Goal: Obtain resource: Download file/media

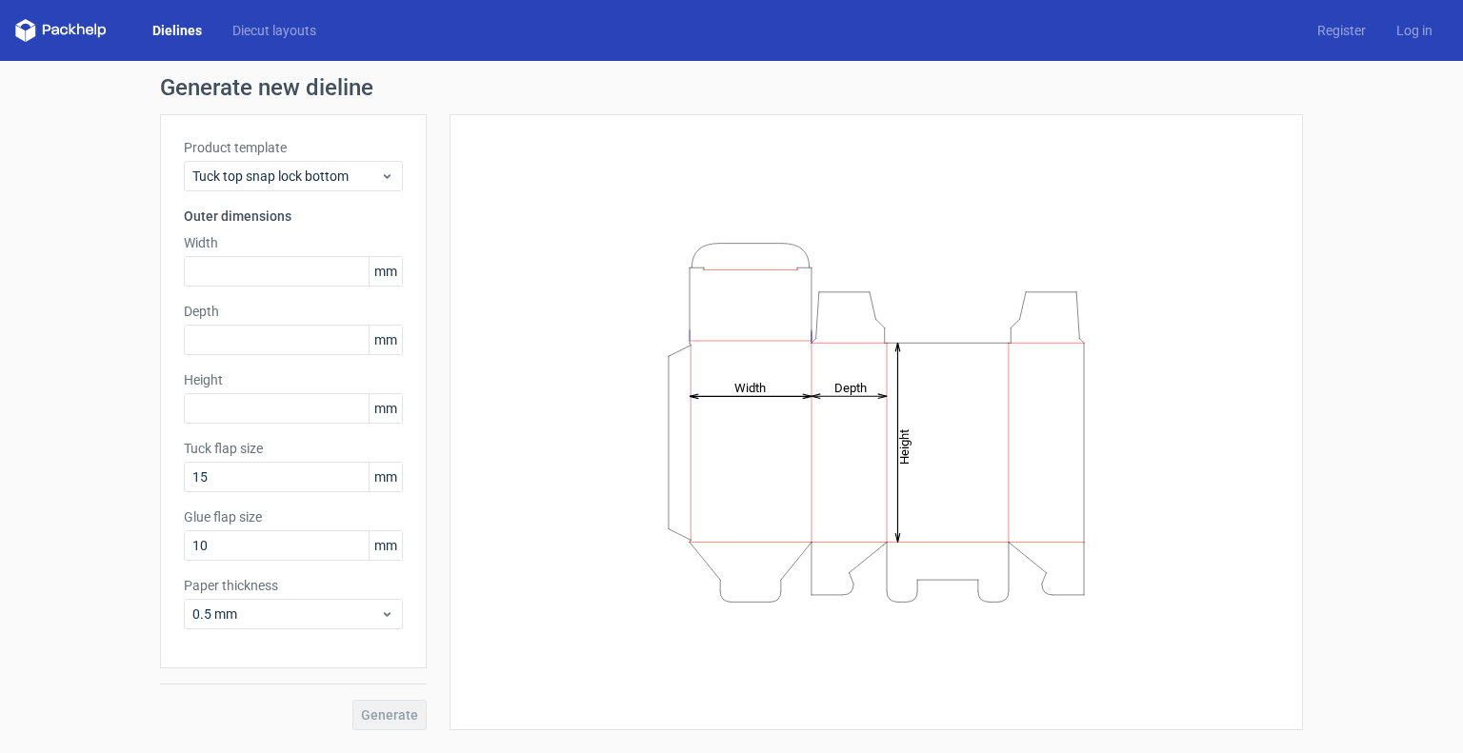
click at [244, 251] on label "Width" at bounding box center [293, 242] width 219 height 19
click at [217, 266] on input "text" at bounding box center [293, 271] width 219 height 30
click at [385, 273] on span "mm" at bounding box center [385, 271] width 33 height 29
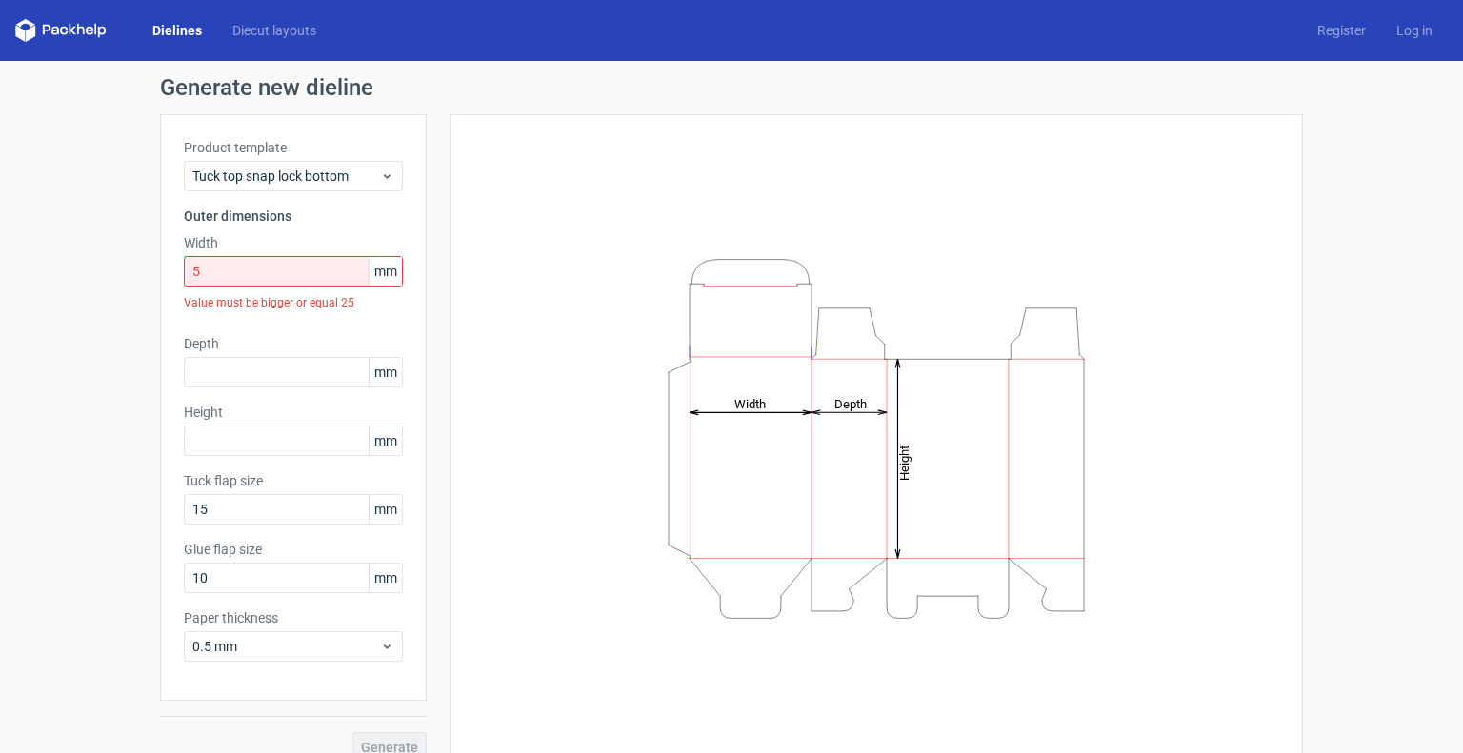
click at [385, 271] on span "mm" at bounding box center [385, 271] width 33 height 29
drag, startPoint x: 388, startPoint y: 268, endPoint x: 320, endPoint y: 270, distance: 67.7
click at [320, 270] on div "5 mm" at bounding box center [293, 271] width 219 height 30
click at [385, 169] on icon at bounding box center [387, 176] width 14 height 15
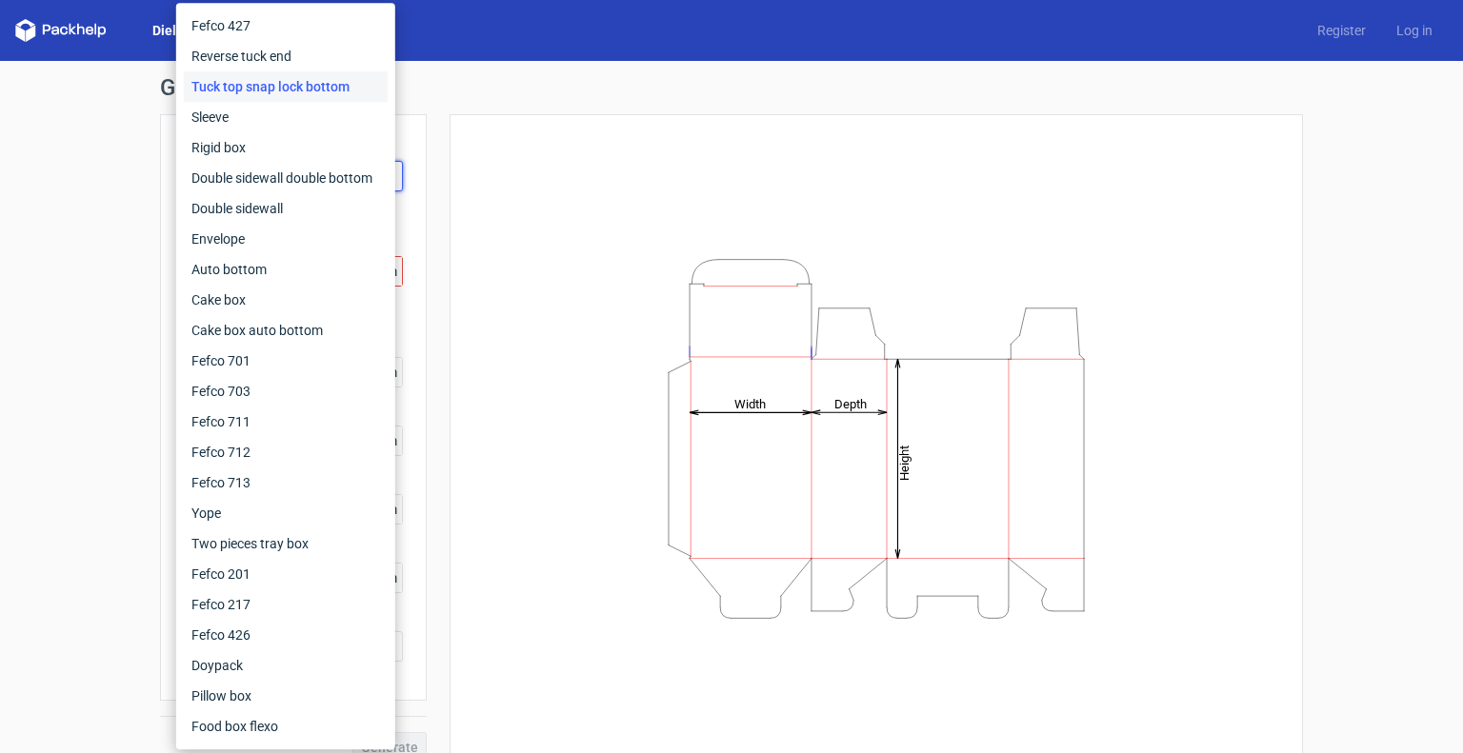
click at [433, 247] on div "Height Depth Width" at bounding box center [865, 438] width 876 height 649
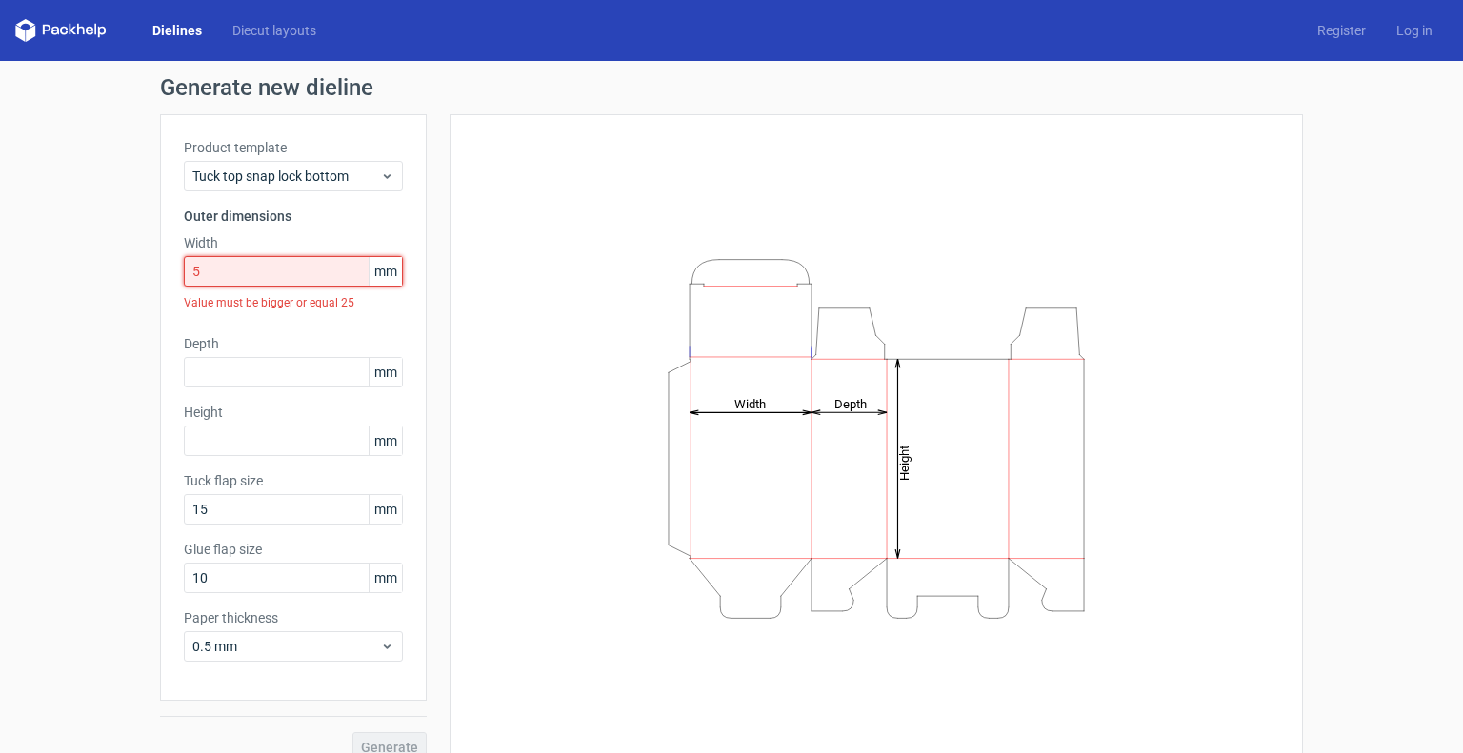
click at [316, 277] on input "5" at bounding box center [293, 271] width 219 height 30
click at [388, 267] on span "mm" at bounding box center [385, 271] width 33 height 29
click at [388, 266] on span "mm" at bounding box center [385, 271] width 33 height 29
click at [239, 271] on input "5" at bounding box center [293, 271] width 219 height 30
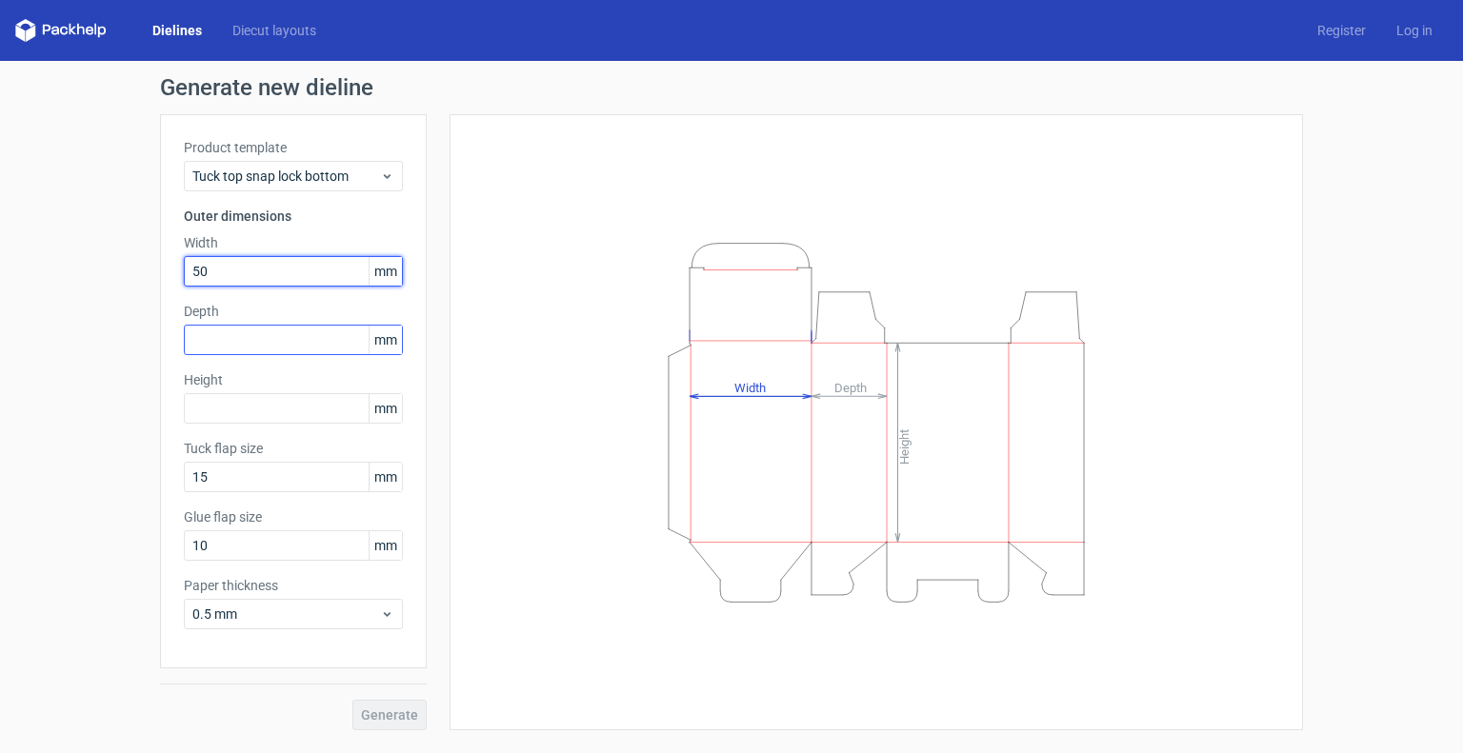
type input "50"
click at [255, 341] on input "text" at bounding box center [293, 340] width 219 height 30
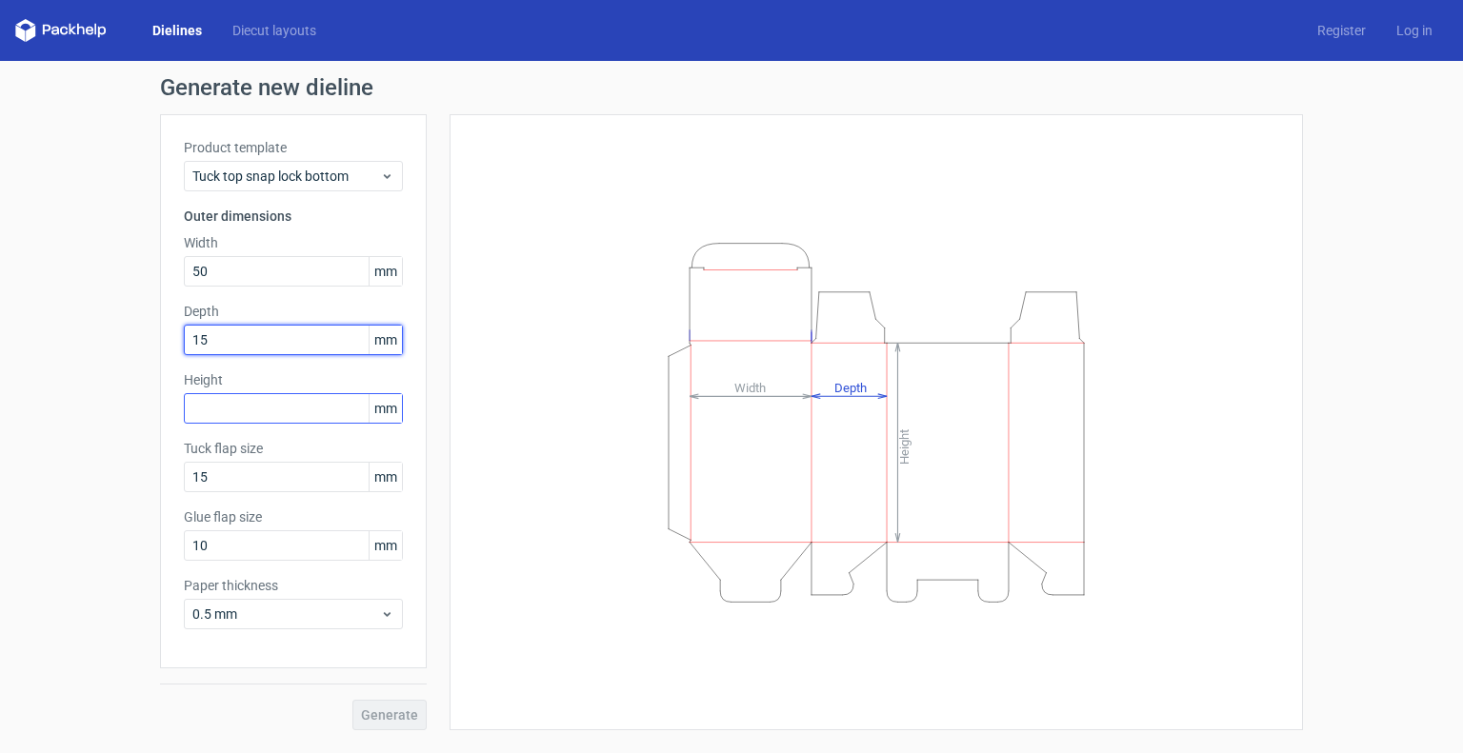
type input "15"
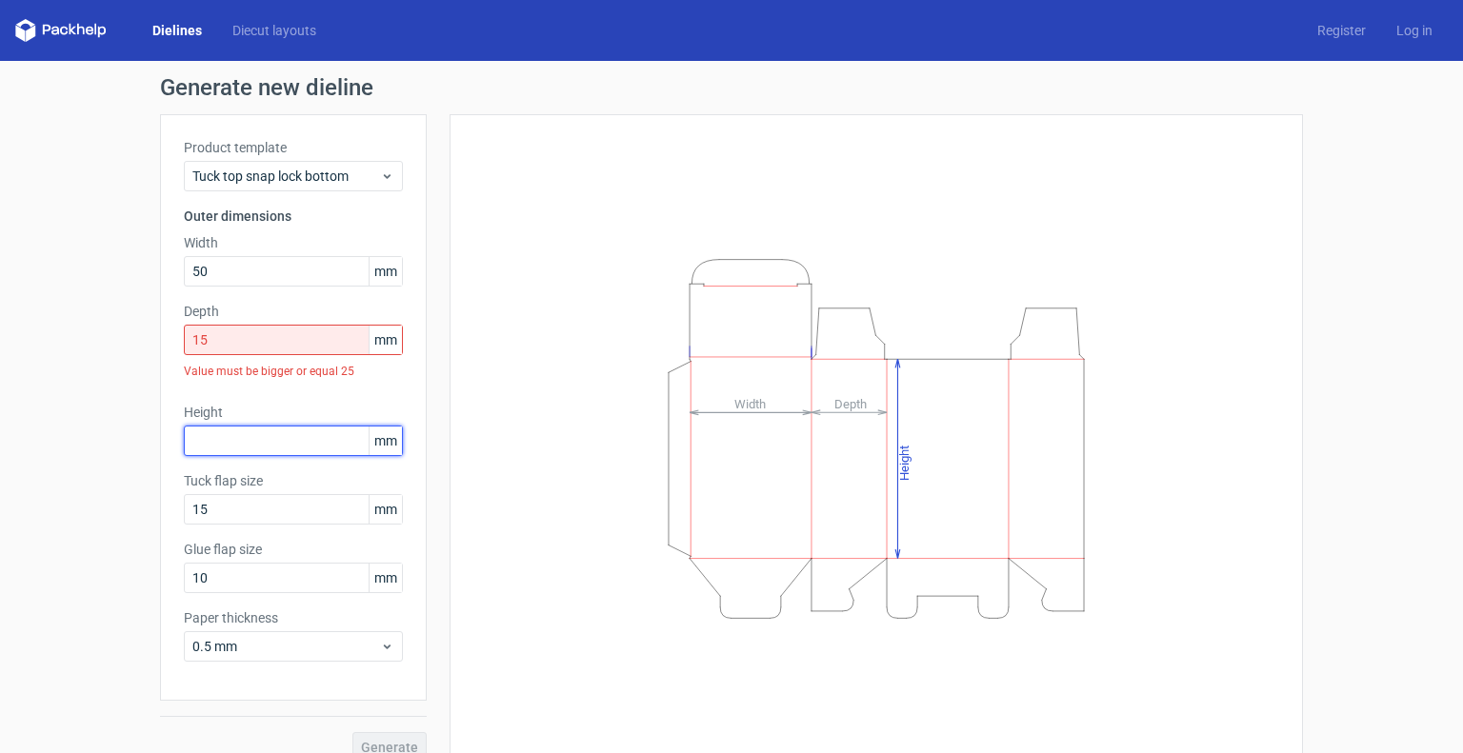
click at [242, 421] on div "Height mm" at bounding box center [293, 429] width 219 height 53
click at [302, 445] on input "text" at bounding box center [293, 441] width 219 height 30
type input "210"
click at [369, 401] on div "Product template Tuck top snap lock bottom Outer dimensions Width 50 mm Depth 1…" at bounding box center [293, 407] width 267 height 587
click at [213, 345] on input "15" at bounding box center [293, 340] width 219 height 30
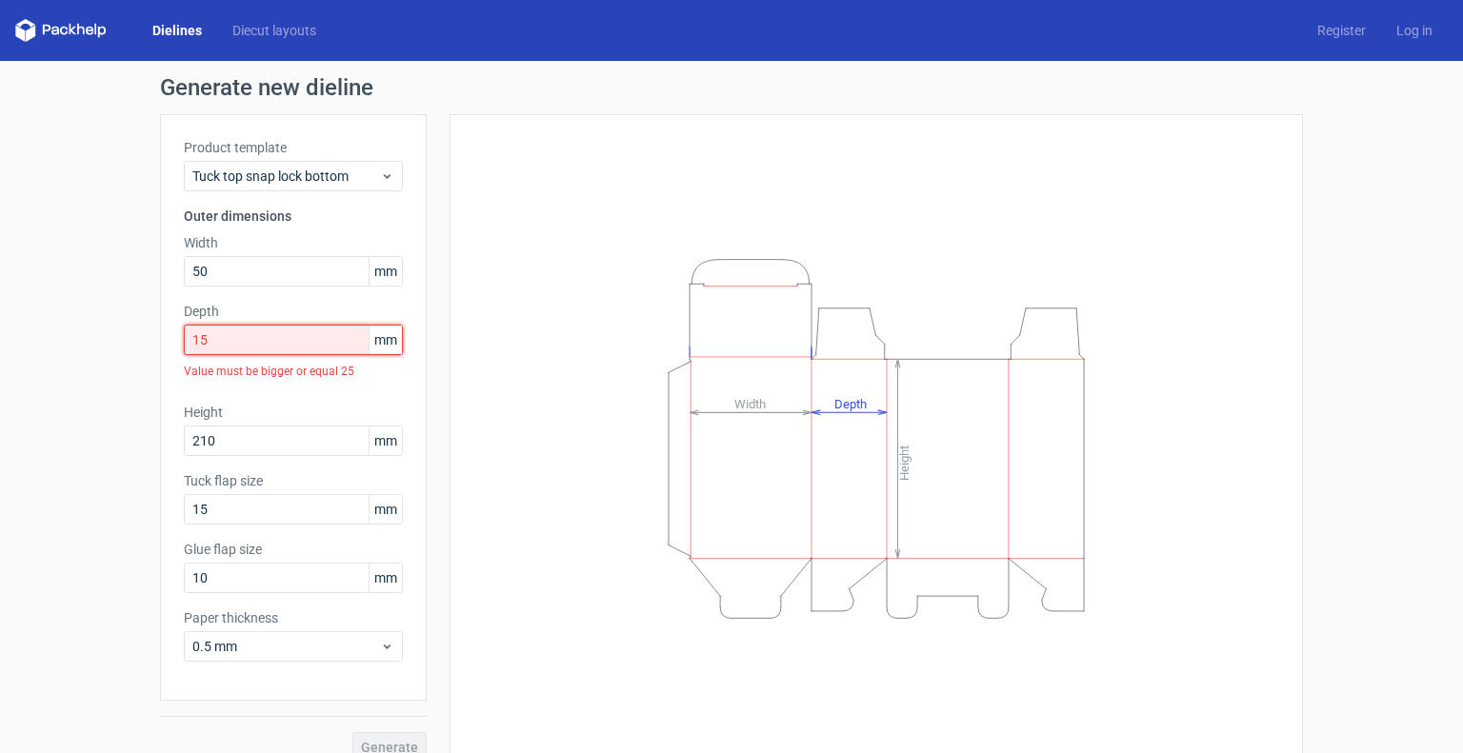
drag, startPoint x: 215, startPoint y: 350, endPoint x: 100, endPoint y: 351, distance: 115.3
click at [100, 351] on div "Generate new dieline Product template Tuck top snap lock bottom Outer dimension…" at bounding box center [731, 419] width 1463 height 717
click at [221, 511] on input "15" at bounding box center [293, 509] width 219 height 30
drag, startPoint x: 211, startPoint y: 569, endPoint x: 126, endPoint y: 579, distance: 86.4
click at [128, 579] on div "Generate new dieline Product template Tuck top snap lock bottom Outer dimension…" at bounding box center [731, 419] width 1463 height 717
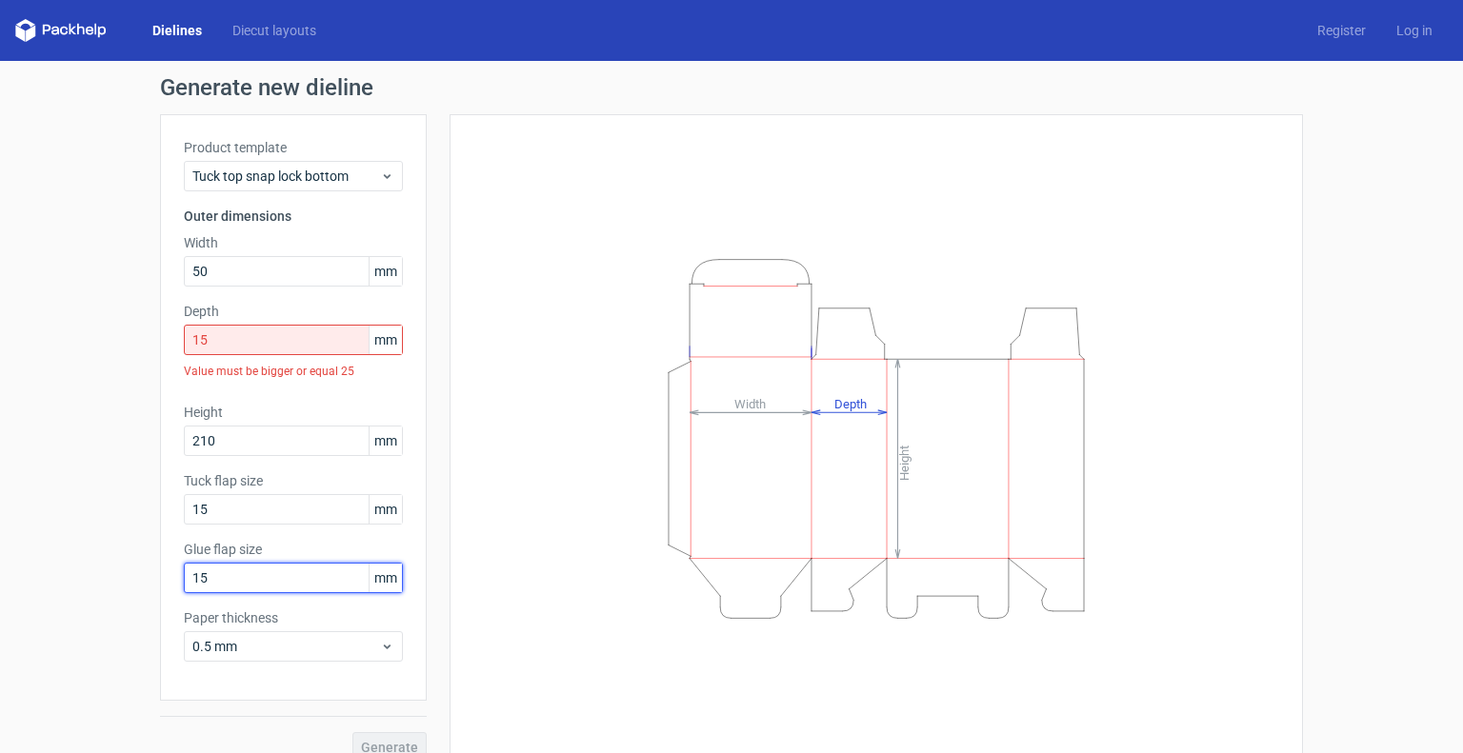
type input "15"
click at [162, 566] on div "Product template Tuck top snap lock bottom Outer dimensions Width 50 mm Depth 1…" at bounding box center [293, 407] width 267 height 587
click at [235, 340] on input "15" at bounding box center [293, 340] width 219 height 30
drag, startPoint x: 223, startPoint y: 334, endPoint x: 123, endPoint y: 332, distance: 100.0
click at [123, 332] on div "Generate new dieline Product template Tuck top snap lock bottom Outer dimension…" at bounding box center [731, 419] width 1463 height 717
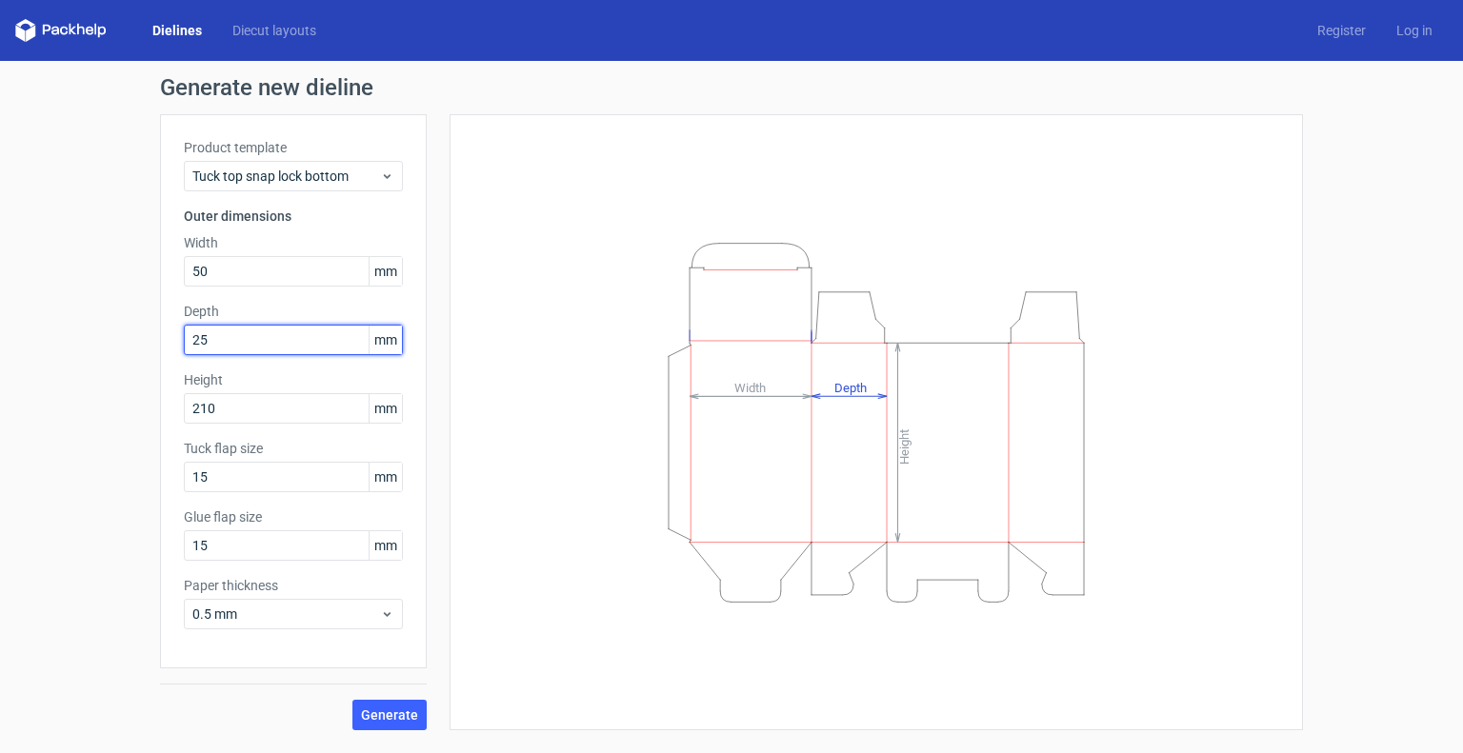
type input "25"
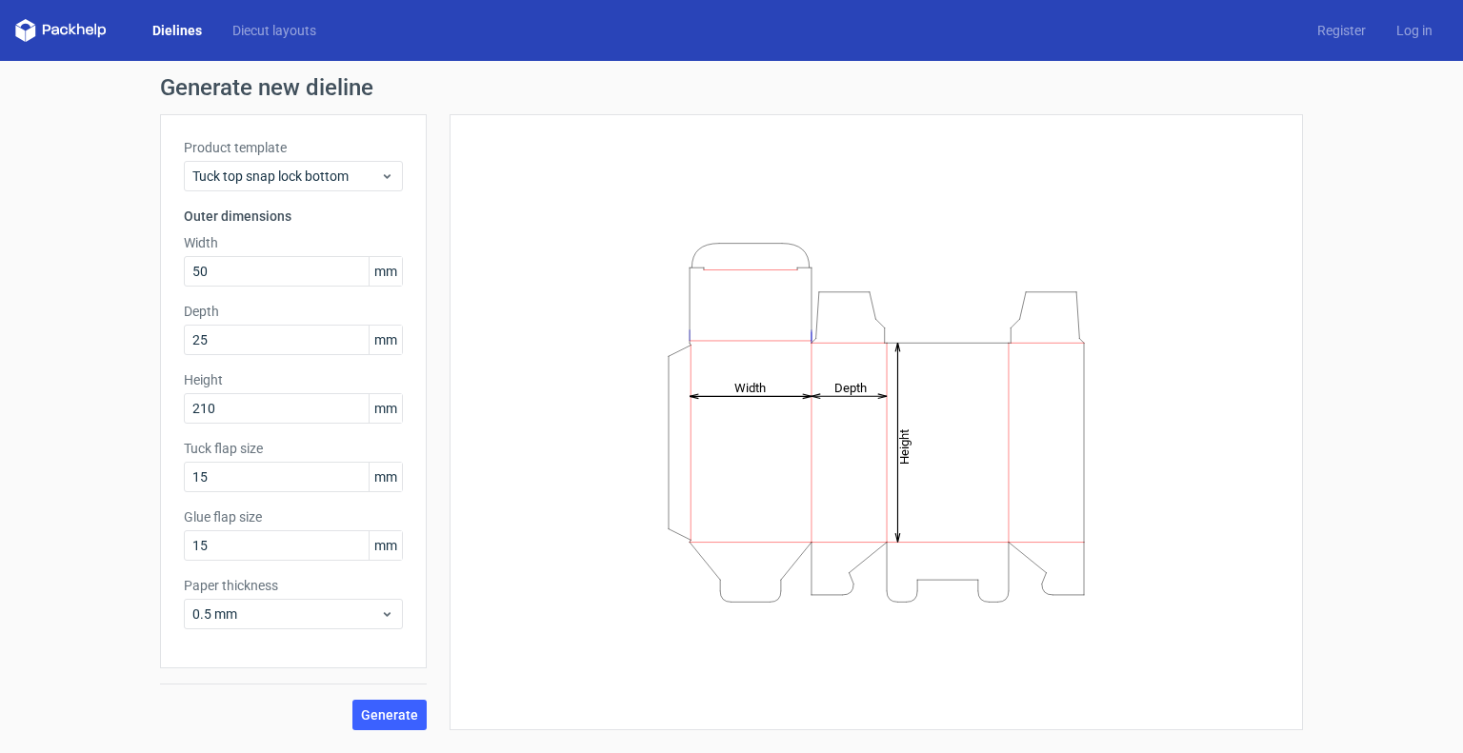
click at [168, 316] on div "Product template Tuck top snap lock bottom Outer dimensions Width 50 mm Depth 2…" at bounding box center [293, 391] width 267 height 554
click at [389, 712] on span "Generate" at bounding box center [389, 715] width 57 height 13
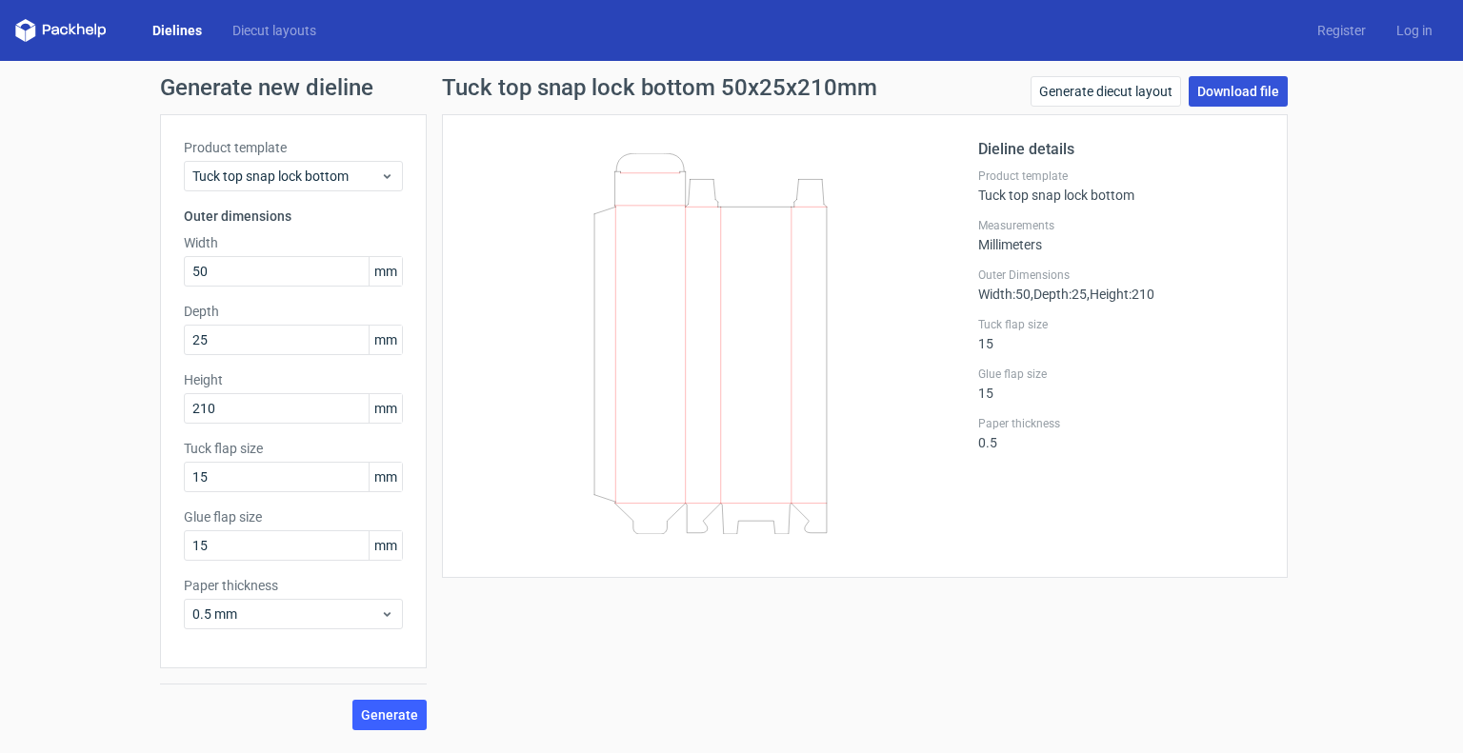
click at [1233, 91] on link "Download file" at bounding box center [1238, 91] width 99 height 30
